Goal: Task Accomplishment & Management: Complete application form

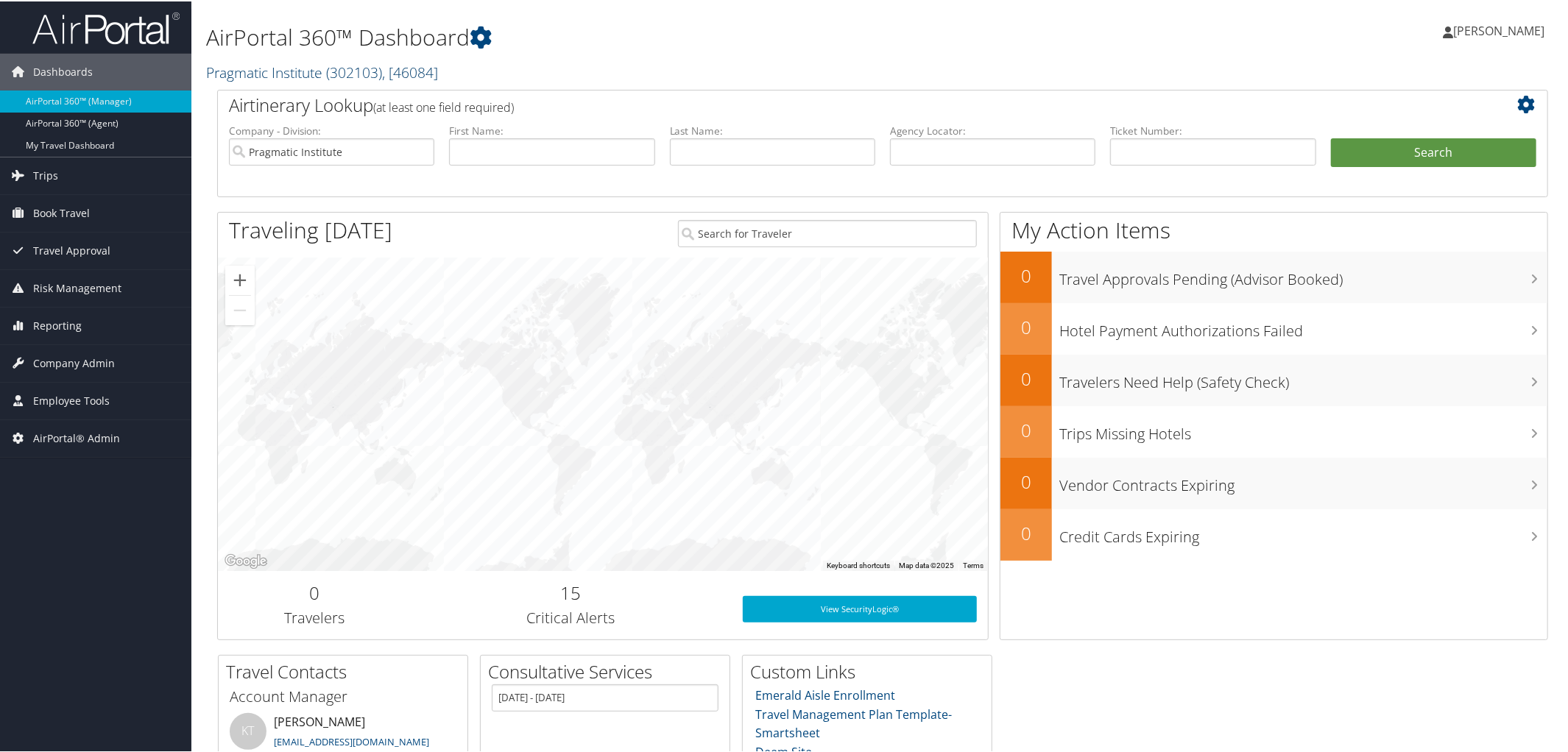
click at [262, 68] on link "Pragmatic Institute ( 302103 ) , [ 46084 ]" at bounding box center [322, 71] width 232 height 19
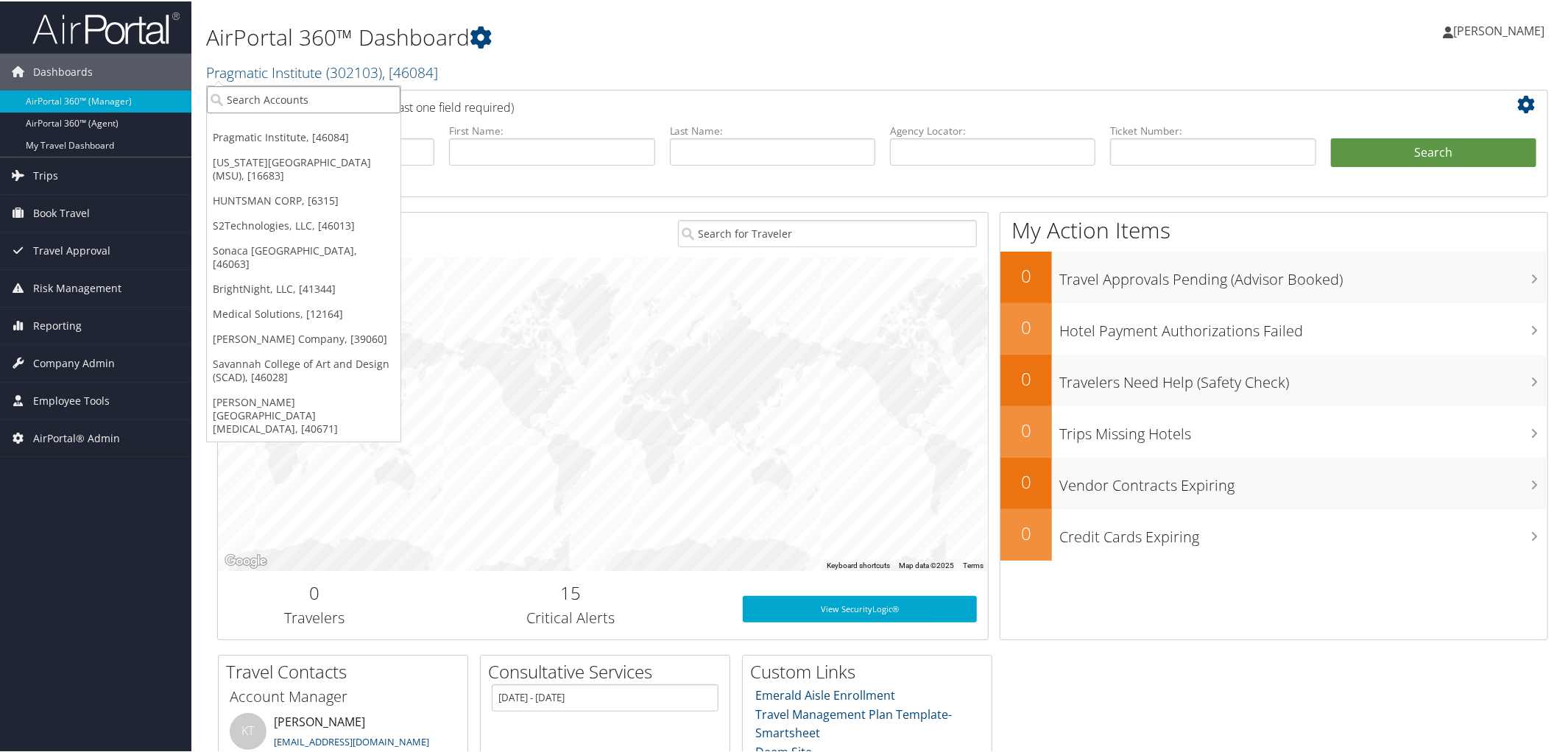
click at [277, 98] on input "search" at bounding box center [304, 98] width 193 height 28
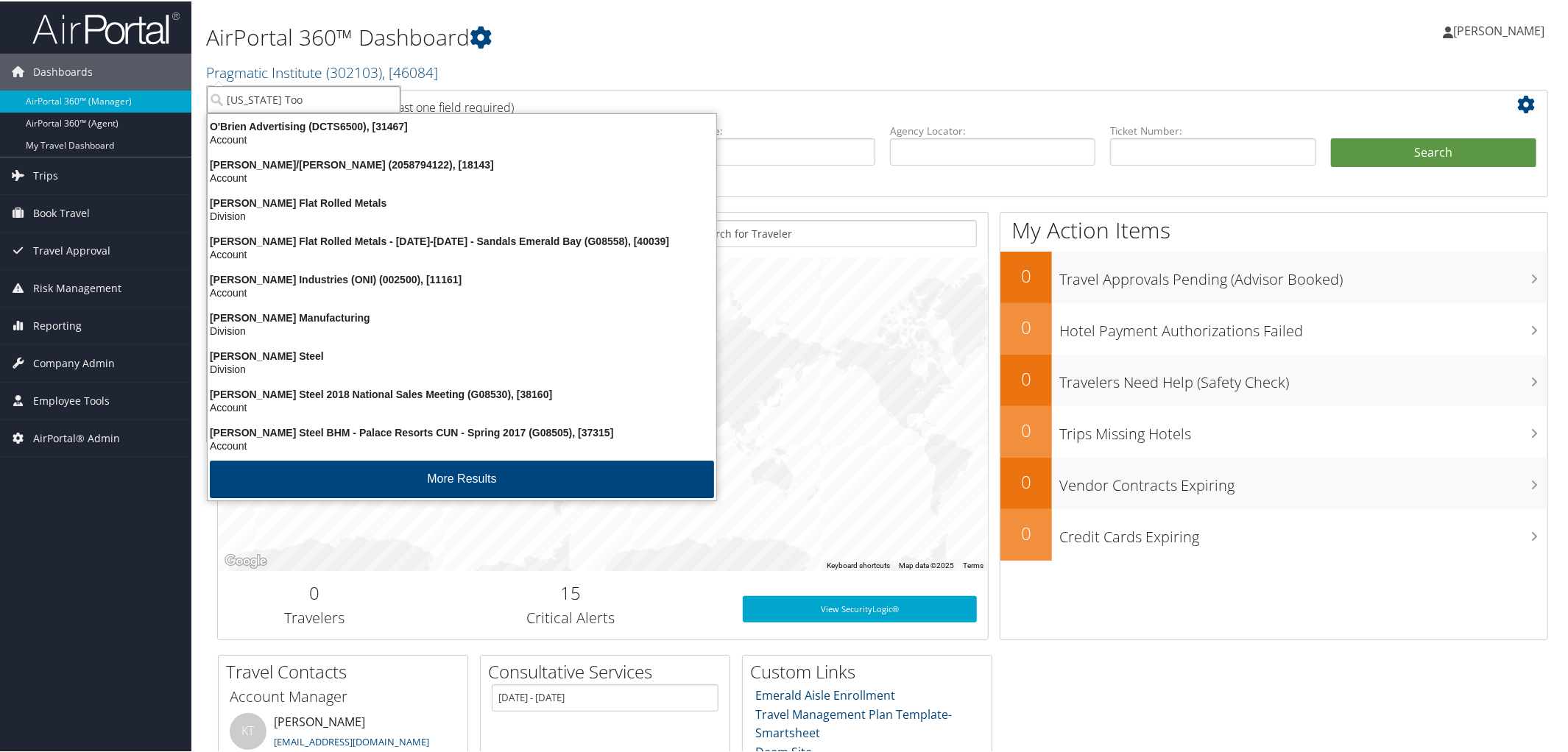
type input "[US_STATE] Tool"
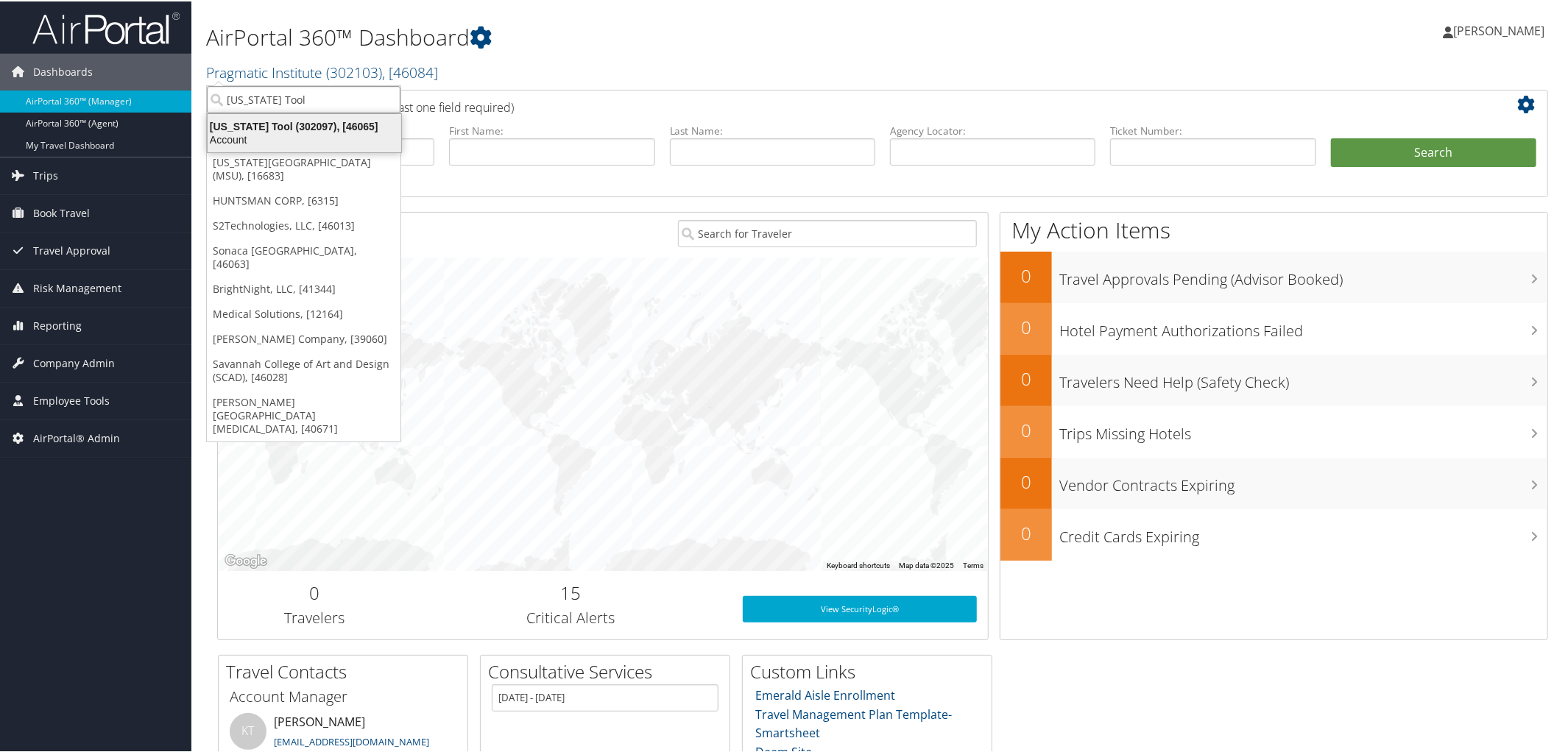
click at [271, 140] on div "Account" at bounding box center [305, 138] width 211 height 13
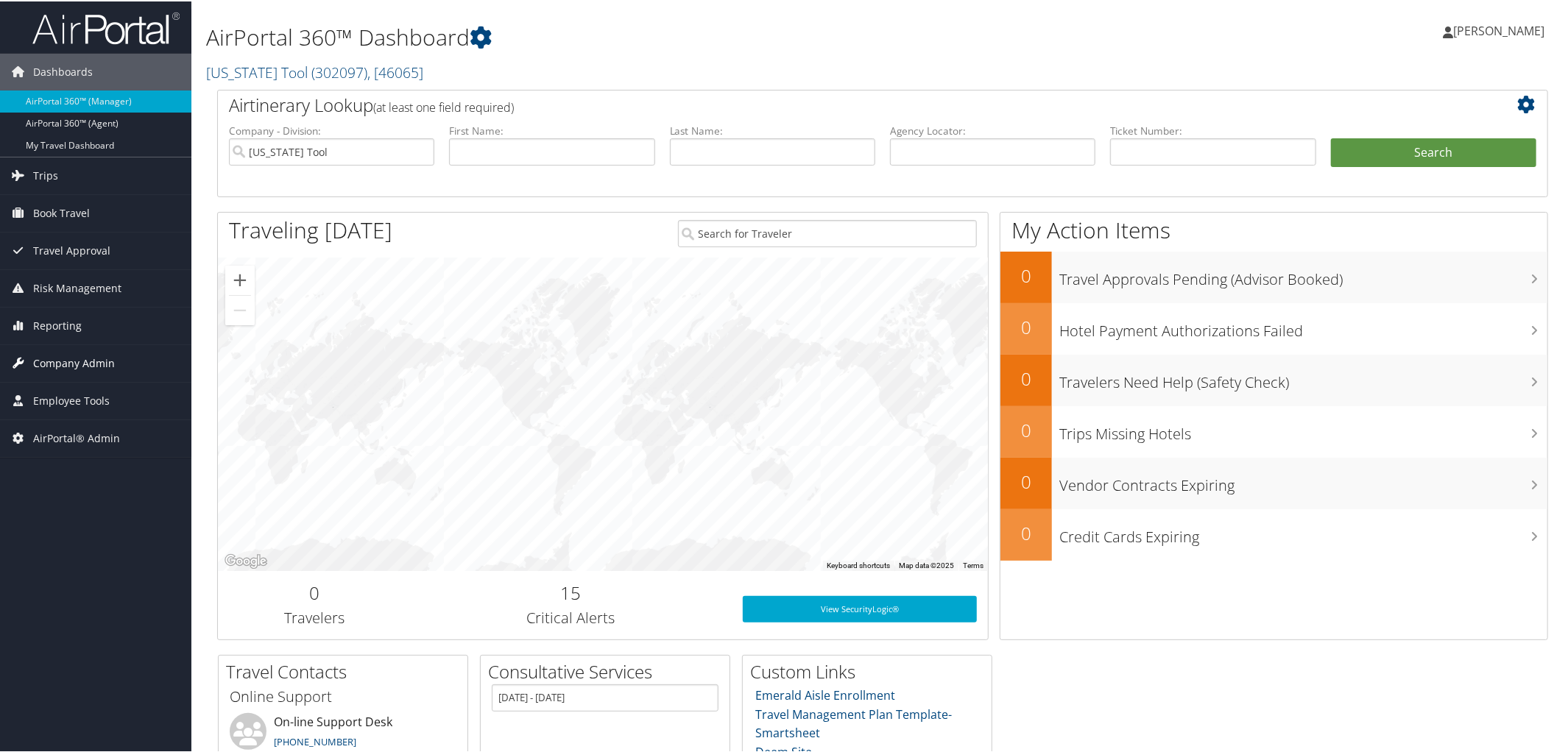
click at [63, 359] on span "Company Admin" at bounding box center [74, 361] width 82 height 37
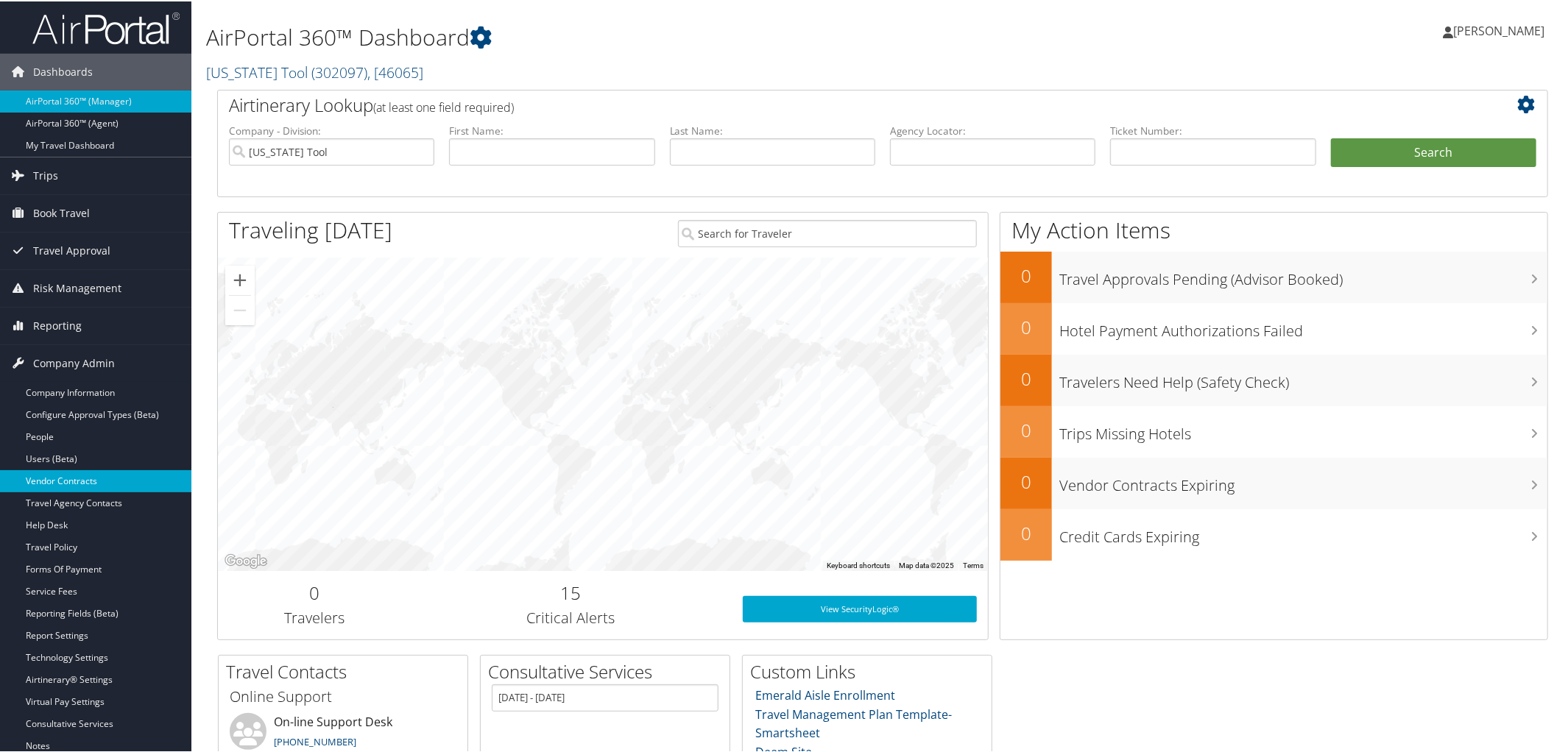
click at [94, 480] on link "Vendor Contracts" at bounding box center [96, 479] width 192 height 22
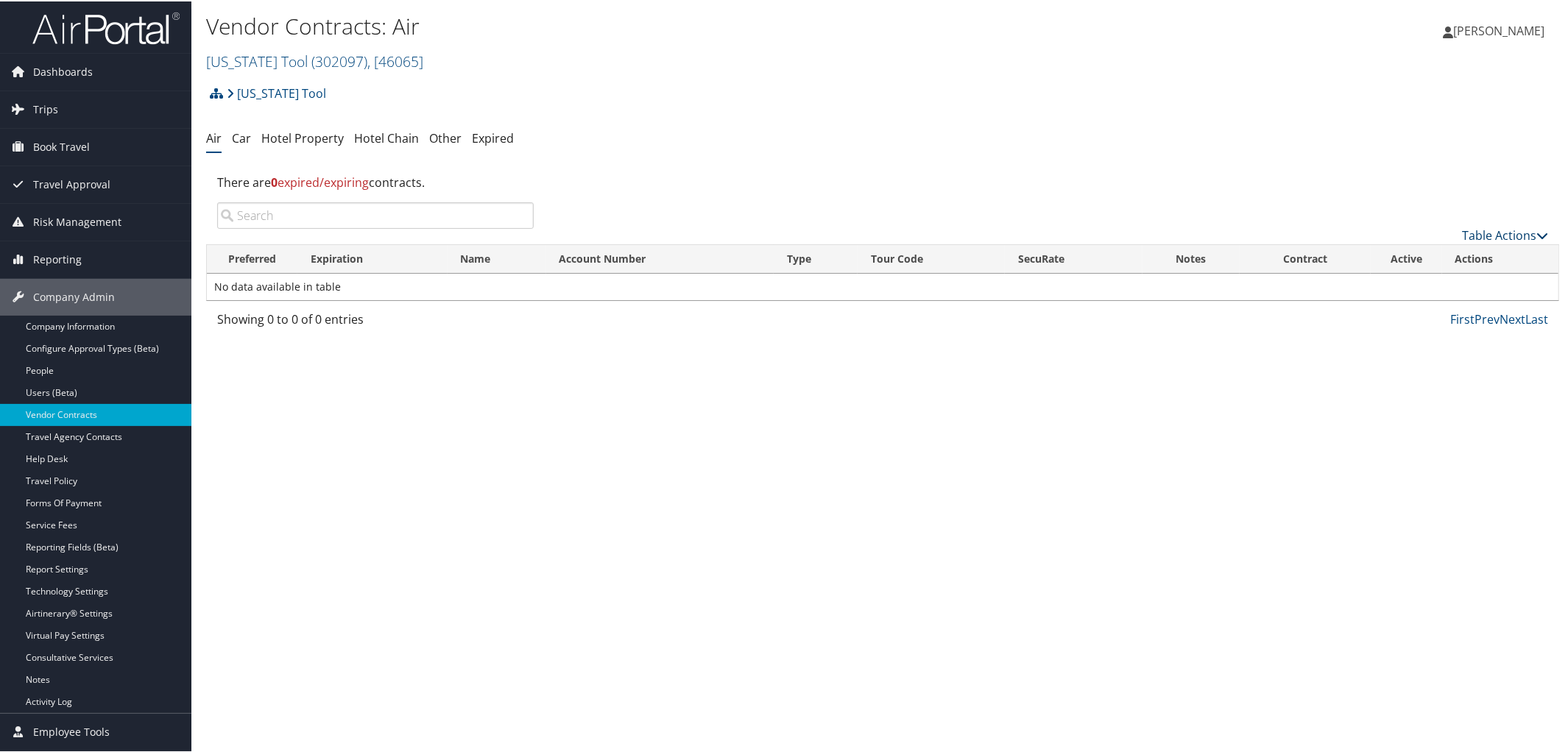
click at [1536, 230] on icon at bounding box center [1542, 234] width 11 height 11
click at [1453, 249] on link "Create New Contract" at bounding box center [1456, 257] width 193 height 25
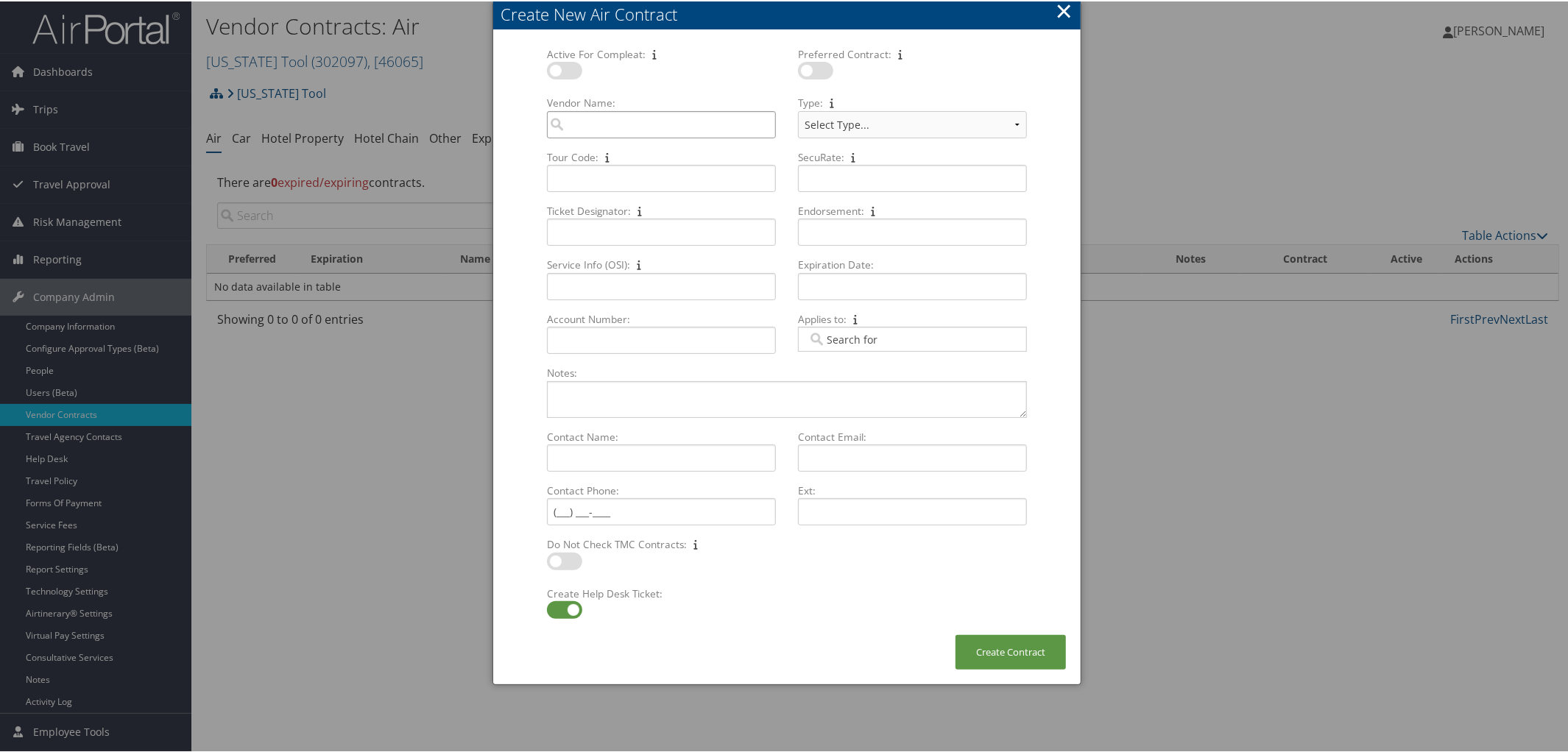
click at [584, 116] on input "Vendor Name: Multiple values The selected items contain different values for th…" at bounding box center [661, 123] width 229 height 28
click at [600, 165] on div "AirVendor" at bounding box center [661, 166] width 223 height 15
type input "Delta Air Lines"
click at [1012, 118] on select "Select Type... MSA CSA Skybonus" at bounding box center [912, 123] width 229 height 28
select select "[object Object]"
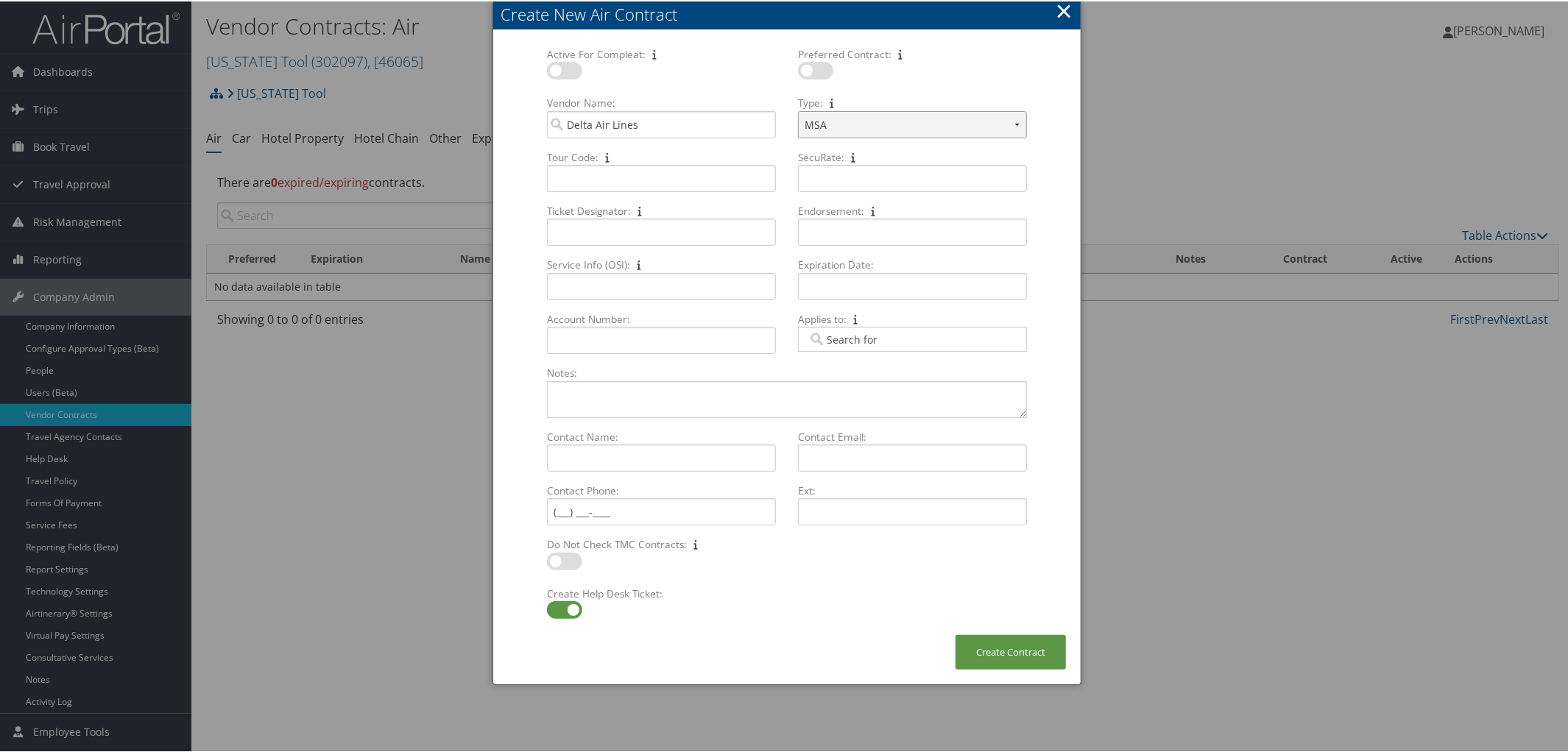
click at [798, 110] on select "Select Type... MSA CSA Skybonus" at bounding box center [912, 123] width 229 height 28
click at [566, 231] on input "Ticket Designator: Multiple values The selected items contain different values …" at bounding box center [661, 231] width 229 height 28
paste input "XMCX"
type input "XMCX"
click at [834, 188] on input "SecuRate: Multiple values The selected items contain different values for this …" at bounding box center [912, 177] width 229 height 28
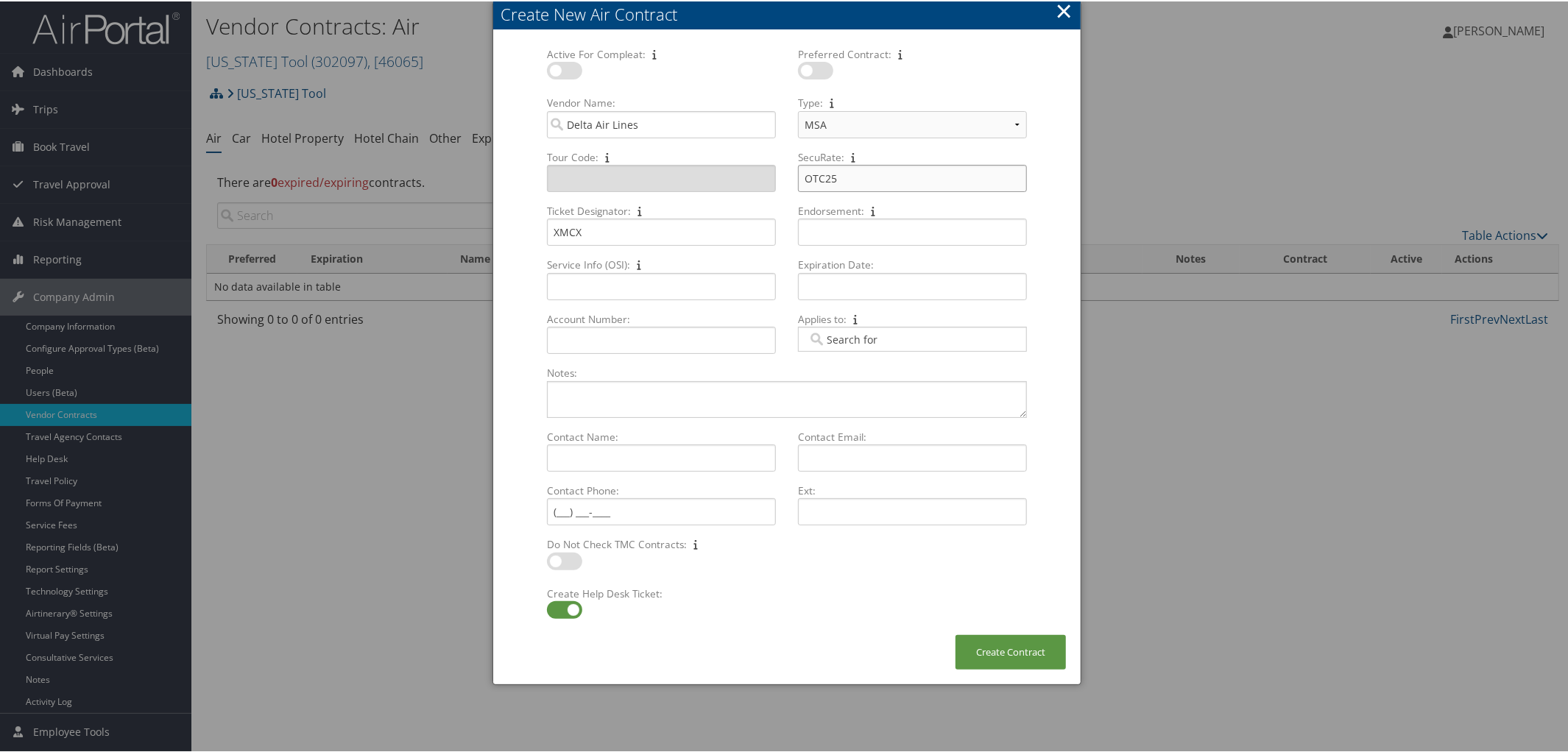
type input "OTC25"
click at [548, 611] on label at bounding box center [564, 608] width 35 height 18
click at [554, 611] on input "checkbox" at bounding box center [559, 612] width 10 height 10
checkbox input "false"
click at [843, 294] on input "Expiration Date: Multiple values The selected items contain different values fo…" at bounding box center [912, 285] width 229 height 28
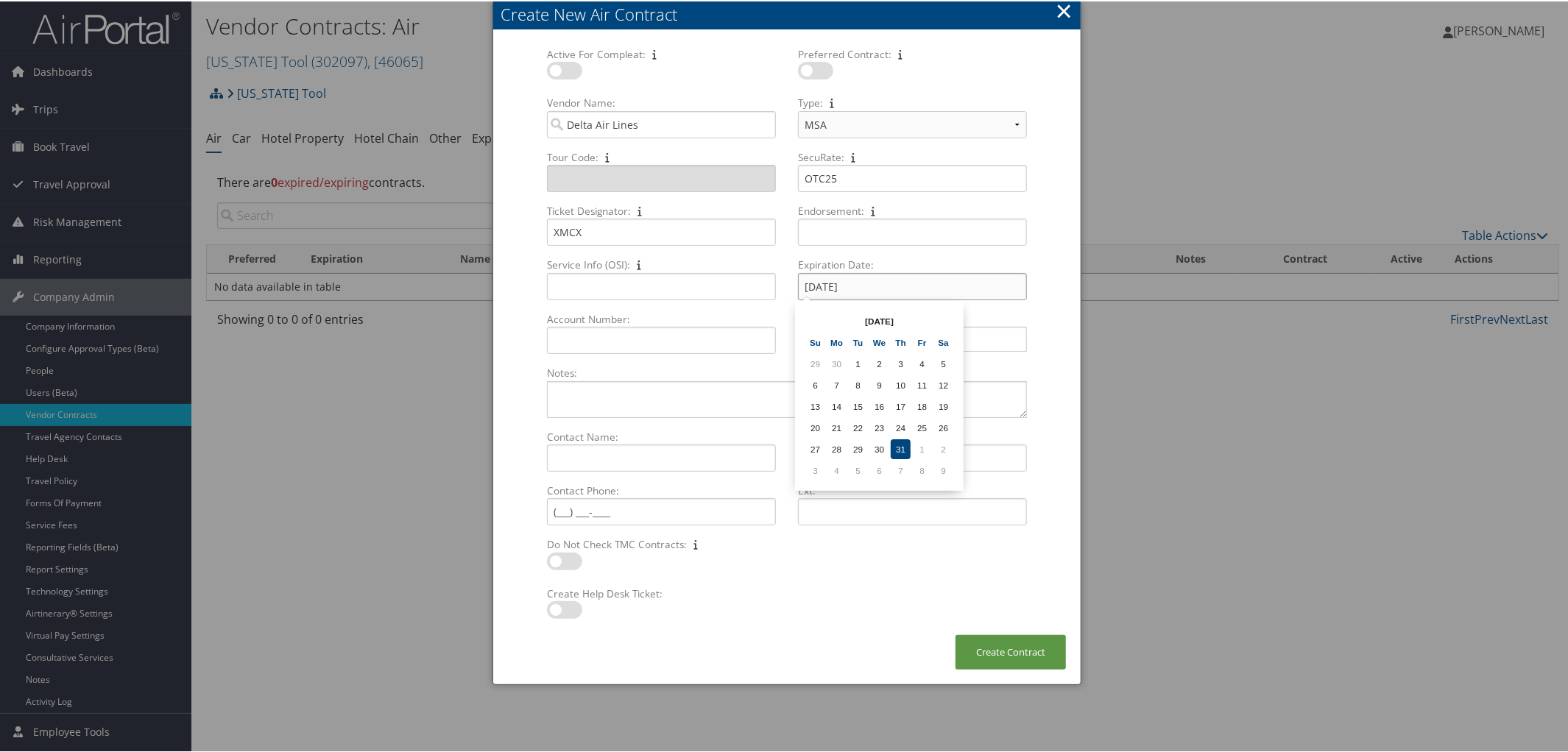
type input "[DATE]"
click at [895, 449] on td "31" at bounding box center [900, 447] width 19 height 19
click at [557, 283] on input "Service Info (OSI): Multiple values The selected items contain different values…" at bounding box center [661, 285] width 229 height 28
paste input "3OSI YY DSCB XMCX"
type input "3OSI YY DSCB XMCX"
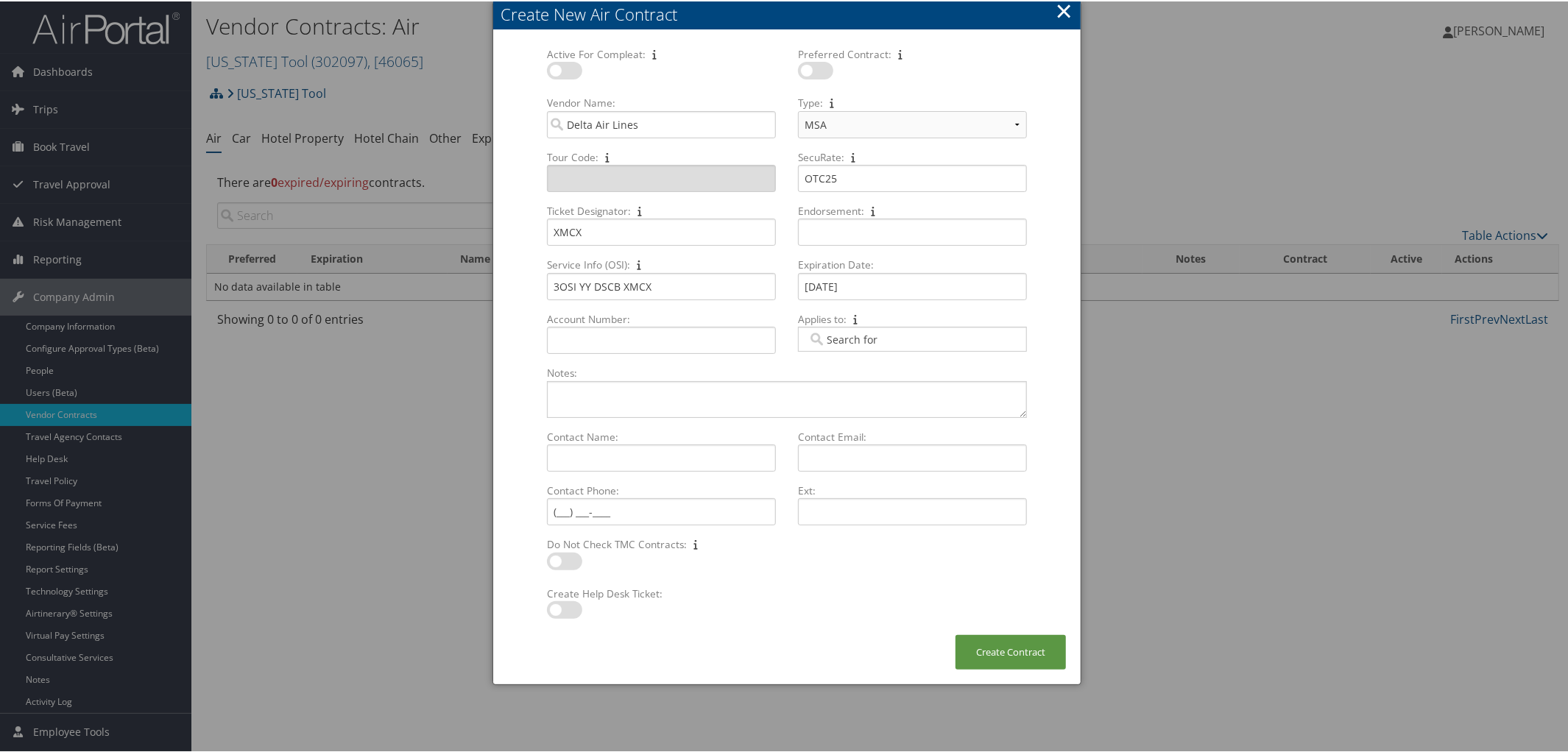
click at [571, 71] on label at bounding box center [564, 69] width 35 height 18
click at [564, 71] on input "checkbox" at bounding box center [559, 71] width 10 height 10
checkbox input "true"
click at [827, 67] on label at bounding box center [815, 69] width 35 height 18
click at [815, 67] on input "checkbox" at bounding box center [810, 71] width 10 height 10
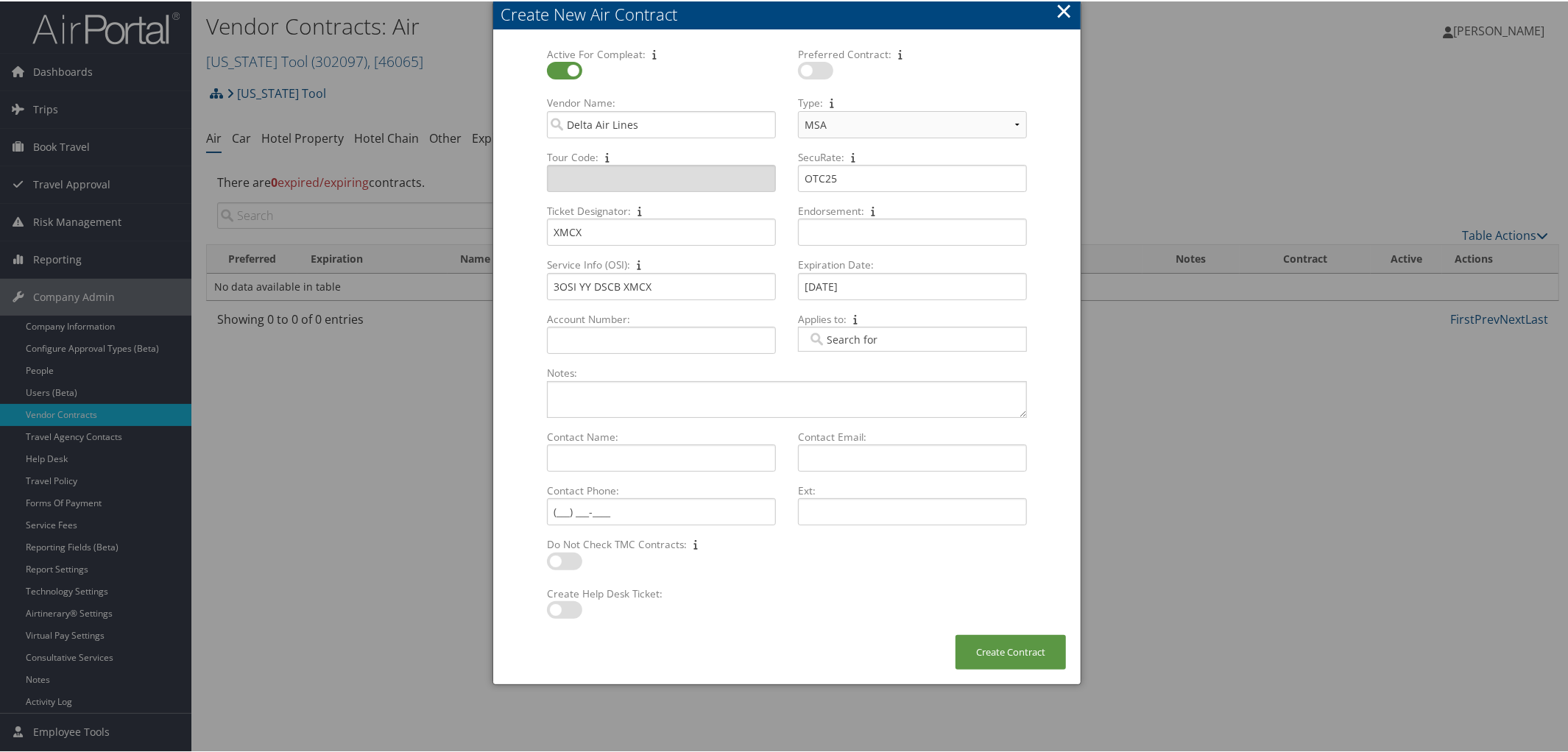
checkbox input "true"
click at [994, 649] on button "Create Contract" at bounding box center [1011, 650] width 110 height 35
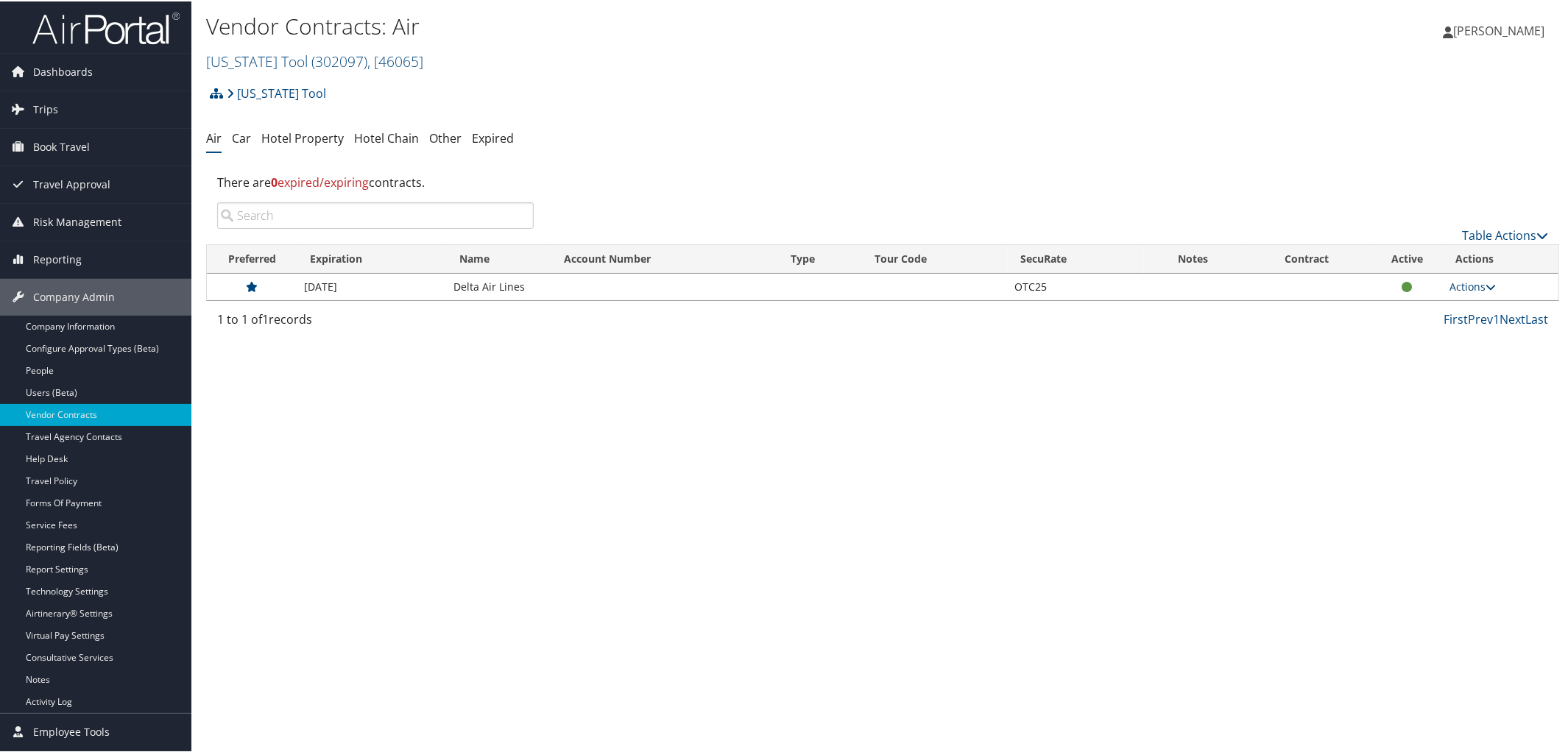
click at [1486, 290] on icon at bounding box center [1490, 285] width 11 height 11
click at [1436, 334] on link "Edit Contract" at bounding box center [1438, 331] width 98 height 25
select select "[object Object]"
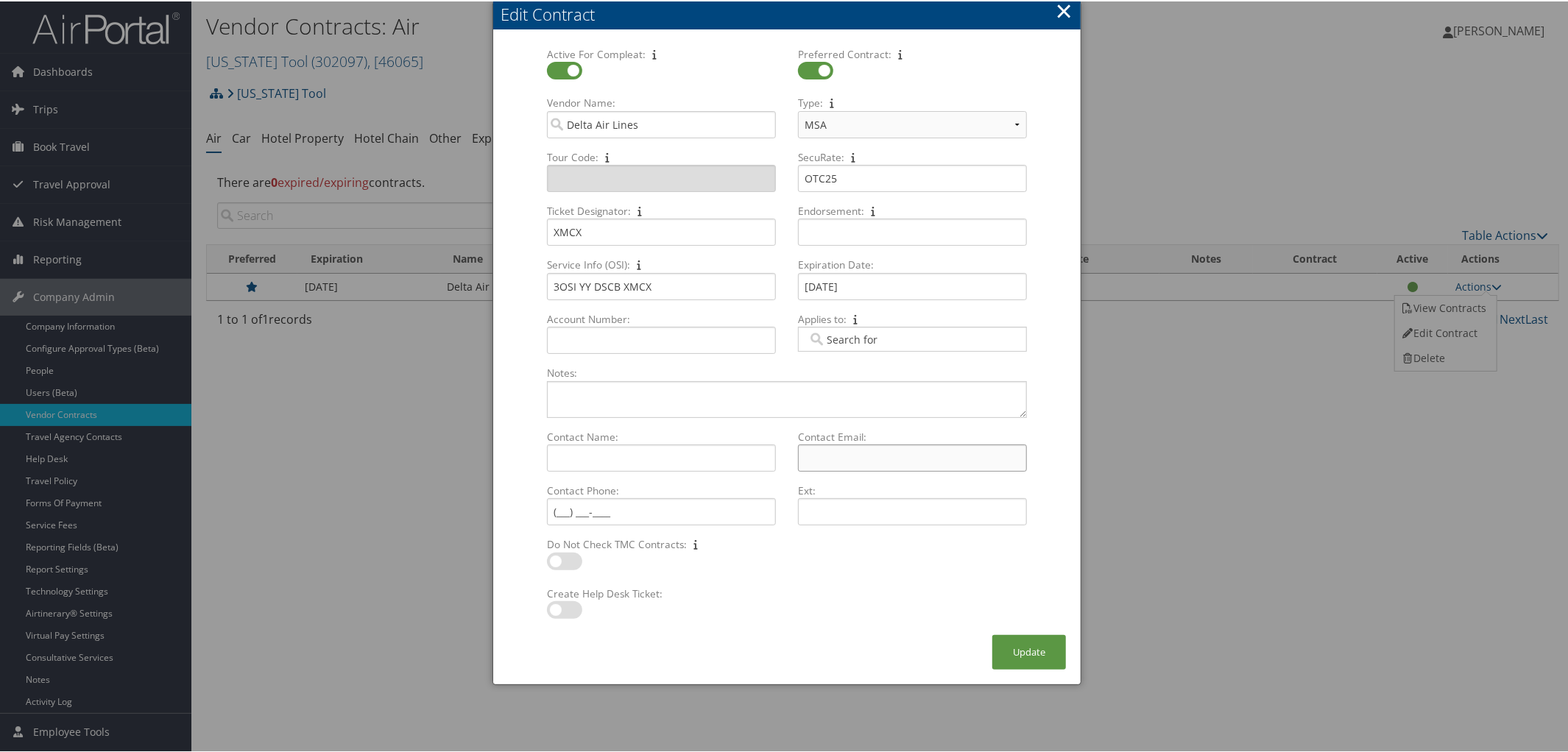
click at [821, 456] on input "Contact Email: Multiple values The selected items contain different values for …" at bounding box center [912, 456] width 229 height 28
paste input "[EMAIL_ADDRESS][PERSON_NAME][DOMAIN_NAME]"
click at [828, 459] on input "[EMAIL_ADDRESS][PERSON_NAME][DOMAIN_NAME]" at bounding box center [912, 456] width 229 height 28
type input "[EMAIL_ADDRESS][PERSON_NAME][DOMAIN_NAME]"
click at [561, 457] on input "Contact Name: Multiple values The selected items contain different values for t…" at bounding box center [661, 456] width 229 height 28
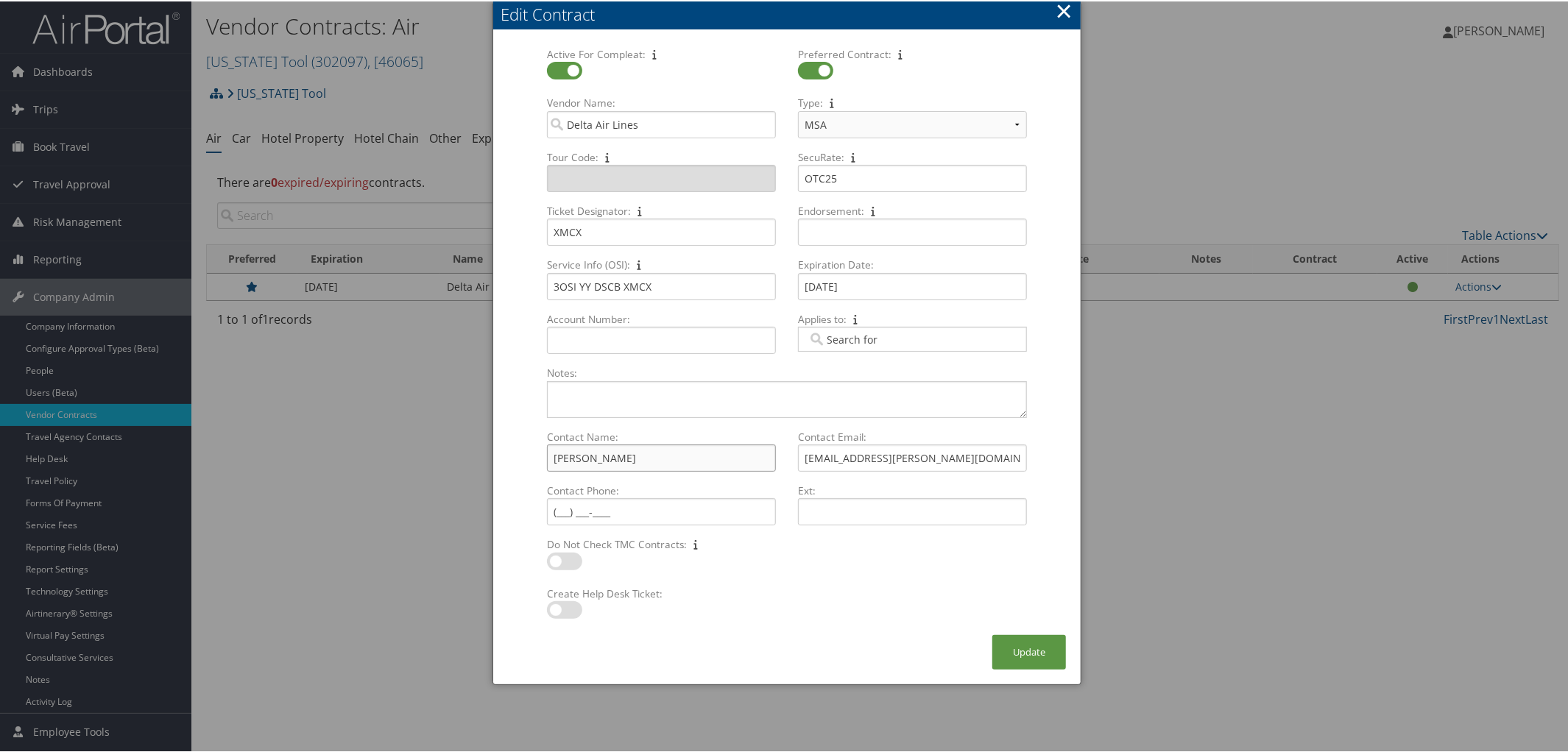
type input "[PERSON_NAME]"
click at [555, 517] on input "Contact Phone: Multiple values The selected items contain different values for …" at bounding box center [661, 511] width 229 height 28
type input "[PHONE_NUMBER]"
click at [1020, 653] on button "Update" at bounding box center [1029, 650] width 74 height 35
